Goal: Information Seeking & Learning: Learn about a topic

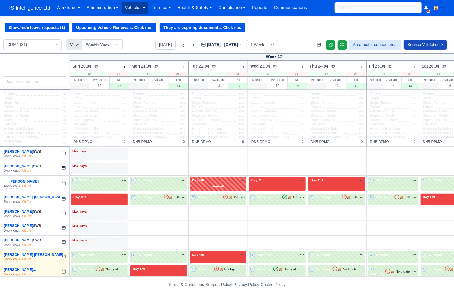
click at [144, 9] on link "Vehicles" at bounding box center [135, 7] width 27 height 11
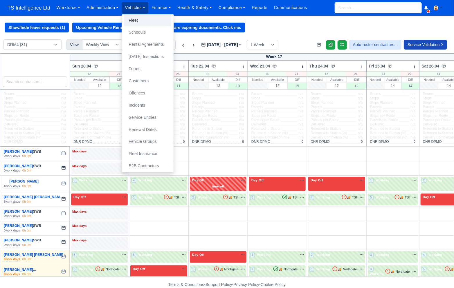
click at [138, 22] on link "Fleet" at bounding box center [147, 21] width 47 height 12
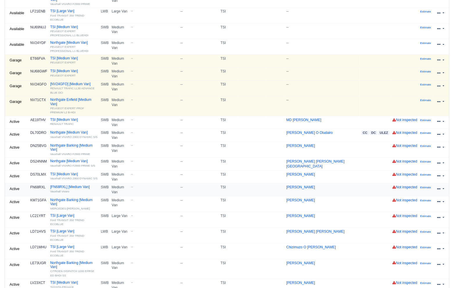
scroll to position [97, 0]
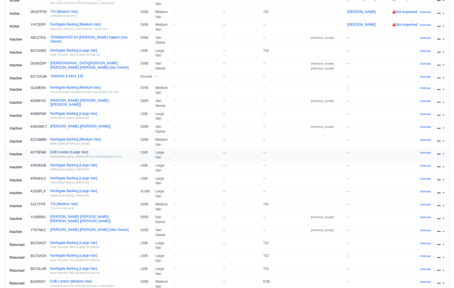
scroll to position [109, 0]
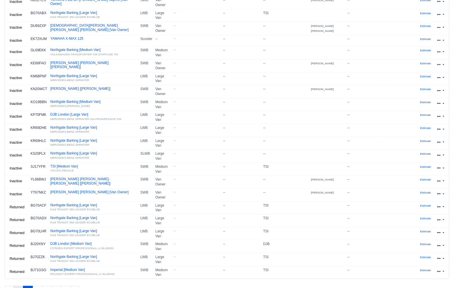
click at [19, 286] on button "1" at bounding box center [18, 291] width 10 height 10
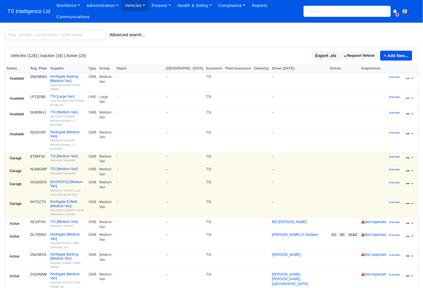
click at [317, 9] on input "search" at bounding box center [347, 11] width 87 height 11
click at [62, 154] on link "TSI [Medium Van] PEUGEOT EXPERT" at bounding box center [67, 158] width 35 height 8
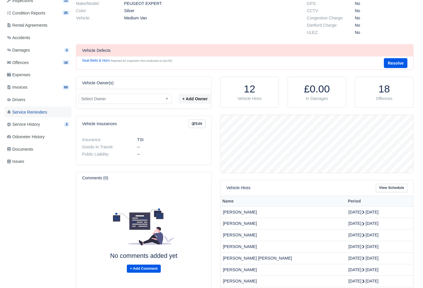
scroll to position [93, 0]
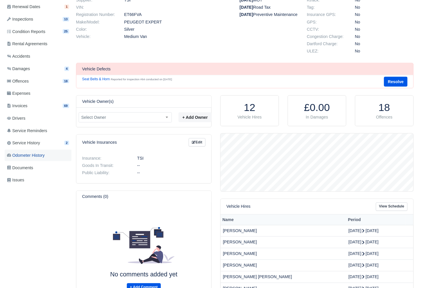
click at [37, 154] on span "Odometer History" at bounding box center [26, 155] width 38 height 7
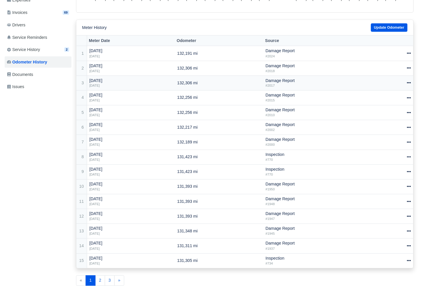
scroll to position [196, 0]
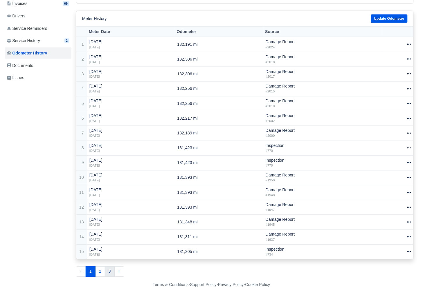
click at [111, 275] on link "3" at bounding box center [110, 272] width 10 height 10
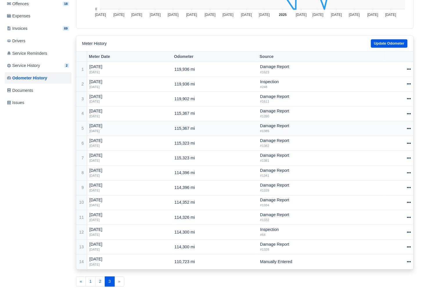
scroll to position [181, 0]
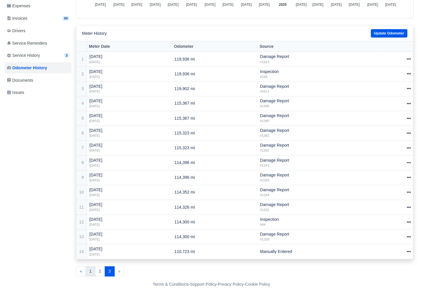
click at [91, 274] on link "1" at bounding box center [91, 272] width 10 height 10
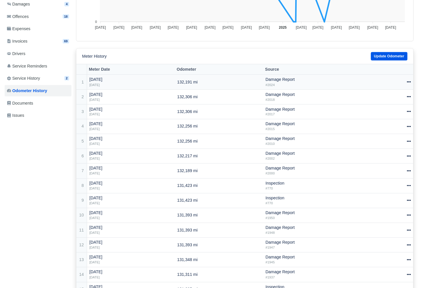
scroll to position [196, 0]
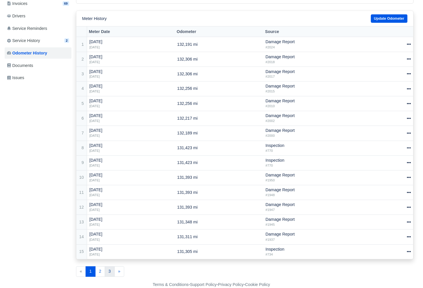
click at [110, 273] on link "3" at bounding box center [110, 272] width 10 height 10
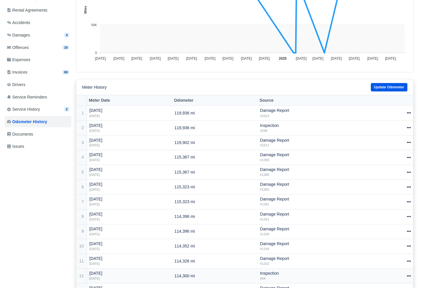
scroll to position [72, 0]
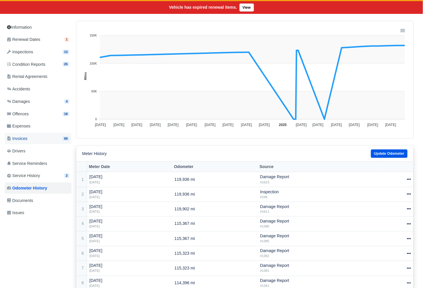
click at [26, 137] on span "Invoices" at bounding box center [17, 139] width 20 height 7
